Goal: Navigation & Orientation: Find specific page/section

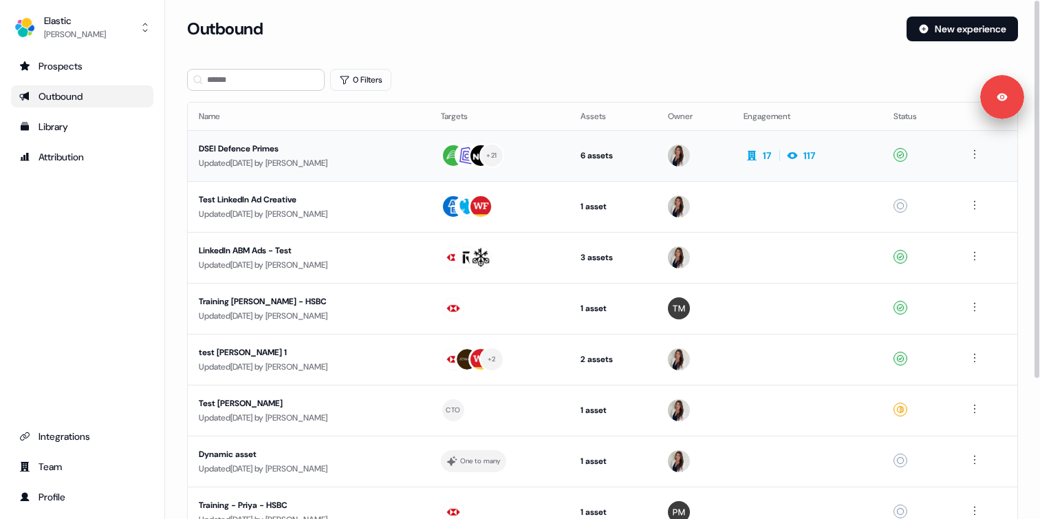
click at [292, 155] on div "DSEI Defence Primes Updated [DATE] by [PERSON_NAME]" at bounding box center [309, 156] width 220 height 28
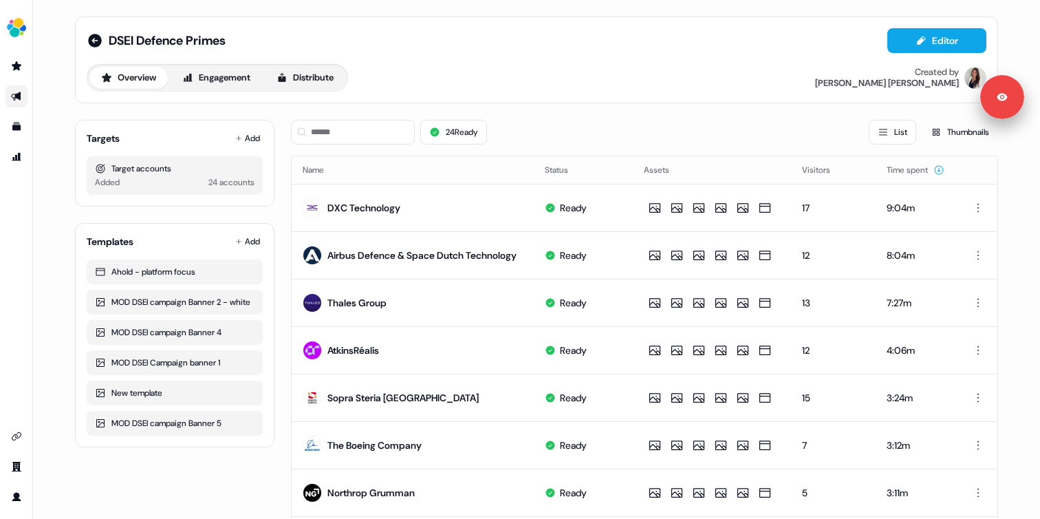
click at [545, 127] on div "24 Ready List Thumbnails" at bounding box center [644, 132] width 707 height 25
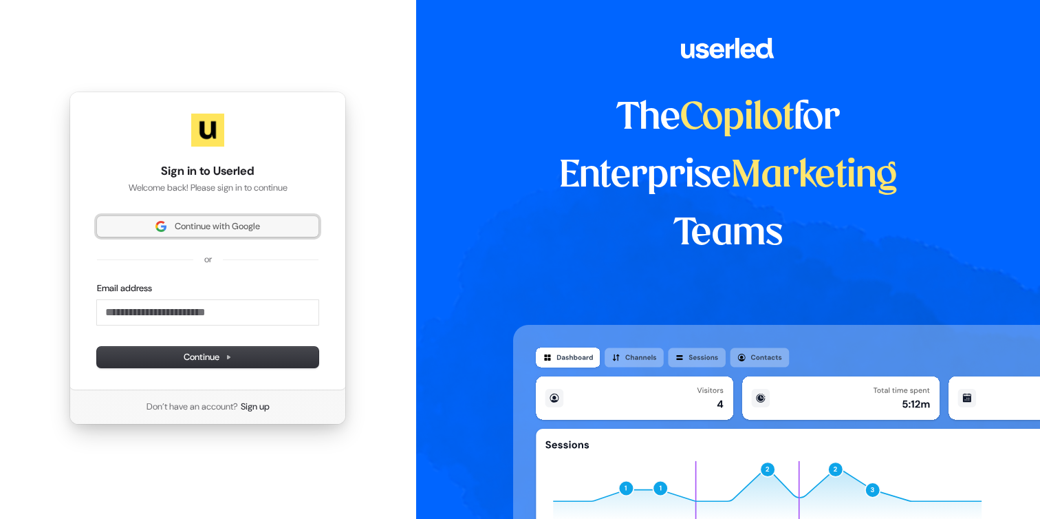
click at [179, 231] on span "Continue with Google" at bounding box center [217, 226] width 85 height 12
